Goal: Task Accomplishment & Management: Use online tool/utility

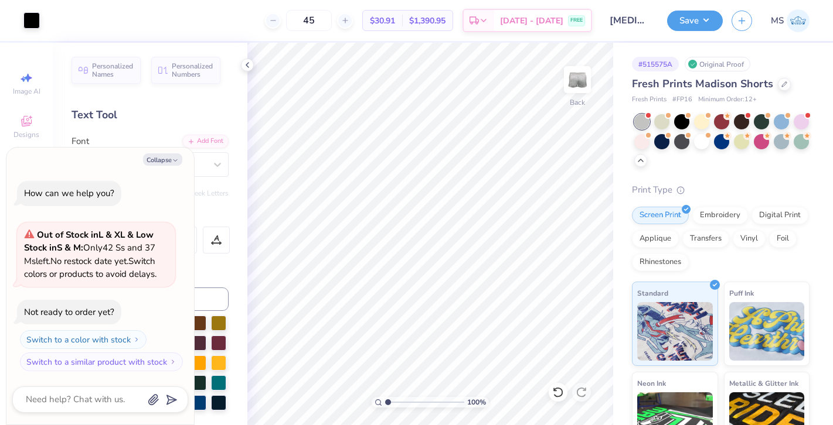
click at [647, 21] on input "[MEDICAL_DATA] Calligraphy Sweatset" at bounding box center [629, 20] width 57 height 23
click at [645, 22] on input "[MEDICAL_DATA] Calligraphy Sweatset" at bounding box center [629, 20] width 57 height 23
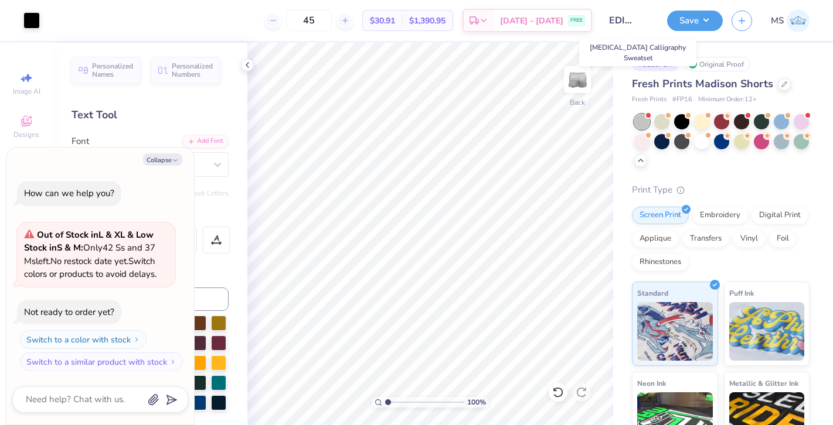
click at [645, 22] on input "[MEDICAL_DATA] Calligraphy Sweatset" at bounding box center [629, 20] width 57 height 23
click at [650, 15] on input "[MEDICAL_DATA] Calligraphy Sweatset" at bounding box center [629, 20] width 57 height 23
click at [697, 18] on button "Save" at bounding box center [695, 19] width 56 height 21
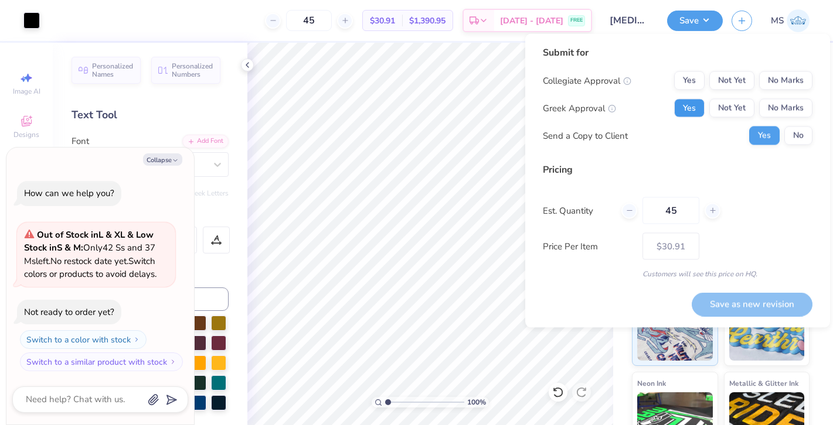
click at [680, 110] on button "Yes" at bounding box center [689, 108] width 30 height 19
click at [783, 90] on div "Collegiate Approval Yes Not Yet No Marks Greek Approval Yes Not Yet No Marks Se…" at bounding box center [678, 108] width 270 height 74
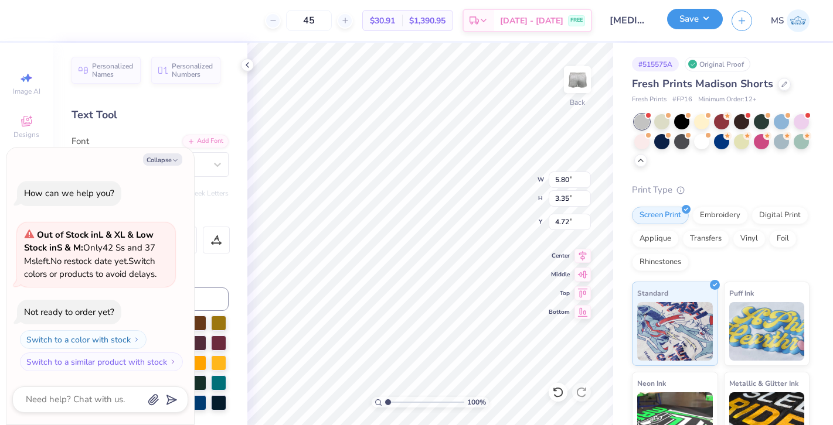
click at [673, 22] on button "Save" at bounding box center [695, 19] width 56 height 21
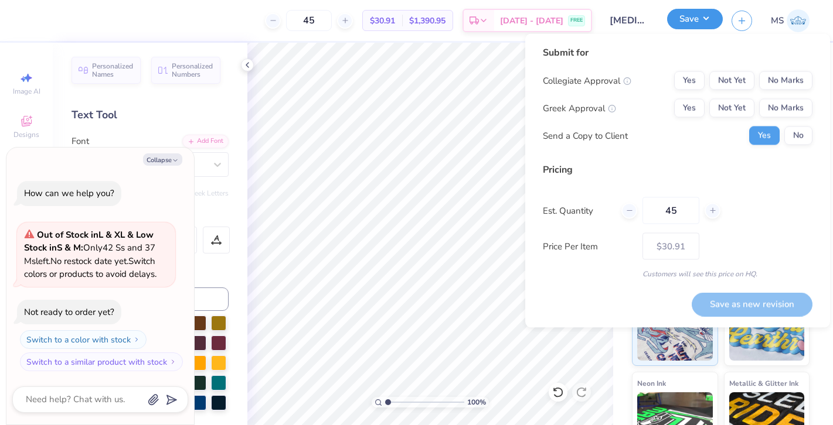
type textarea "x"
click at [693, 110] on button "Yes" at bounding box center [689, 108] width 30 height 19
click at [776, 87] on button "No Marks" at bounding box center [785, 80] width 53 height 19
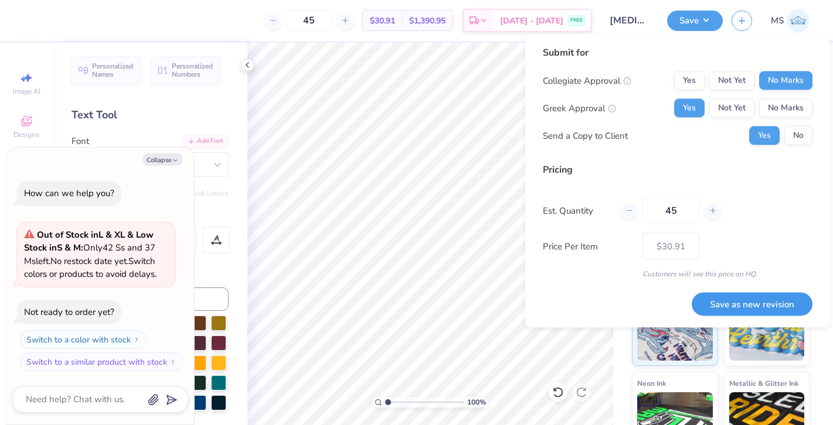
click at [741, 302] on button "Save as new revision" at bounding box center [751, 304] width 121 height 24
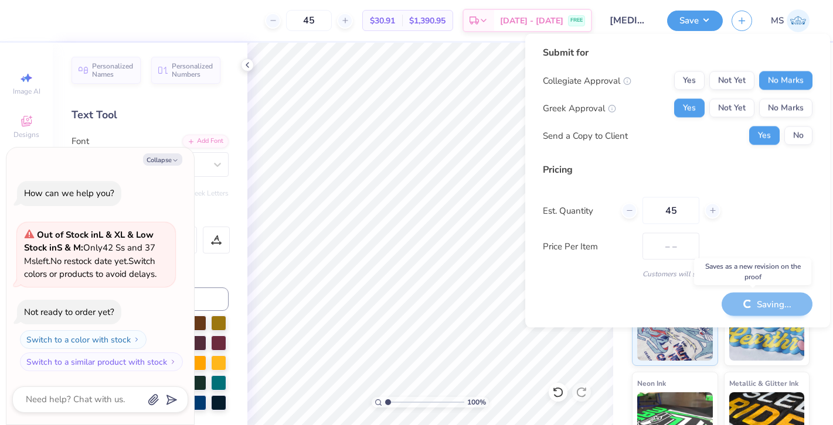
type input "$30.91"
type textarea "x"
